Goal: Navigation & Orientation: Find specific page/section

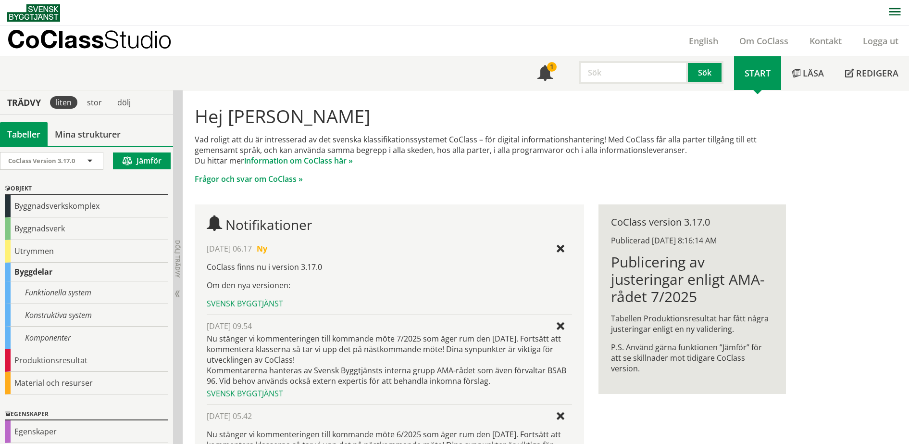
click at [72, 45] on p "CoClass Studio" at bounding box center [89, 39] width 164 height 11
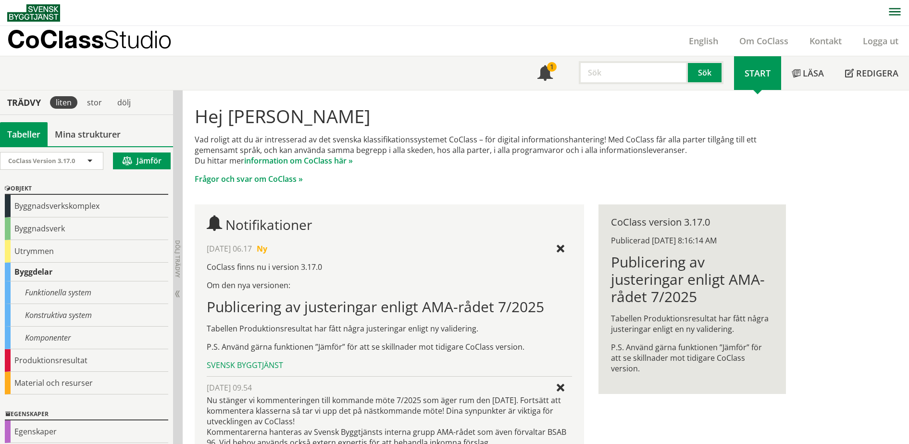
click at [547, 73] on span at bounding box center [544, 73] width 15 height 15
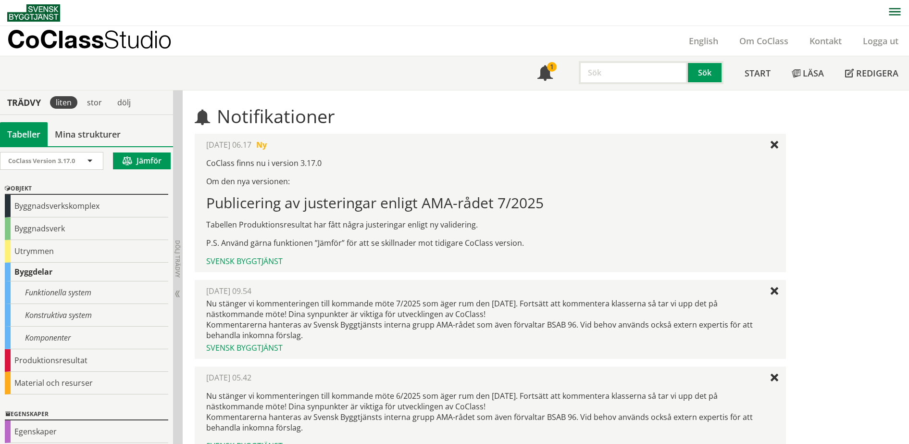
click at [75, 34] on p "CoClass Studio" at bounding box center [89, 39] width 164 height 11
